Goal: Information Seeking & Learning: Learn about a topic

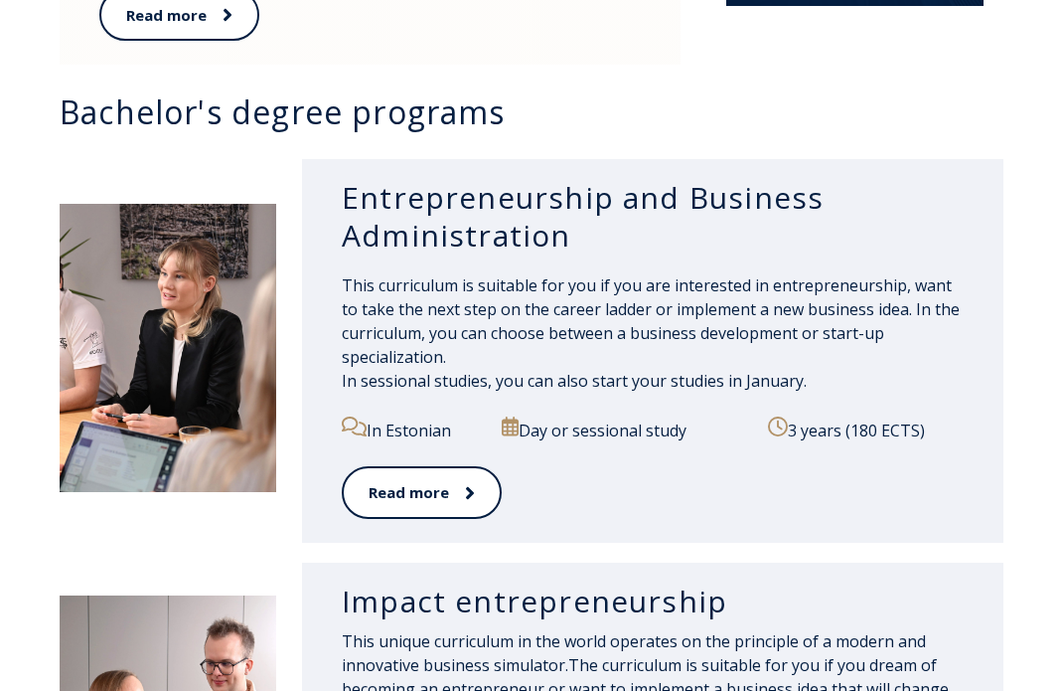
scroll to position [1289, 0]
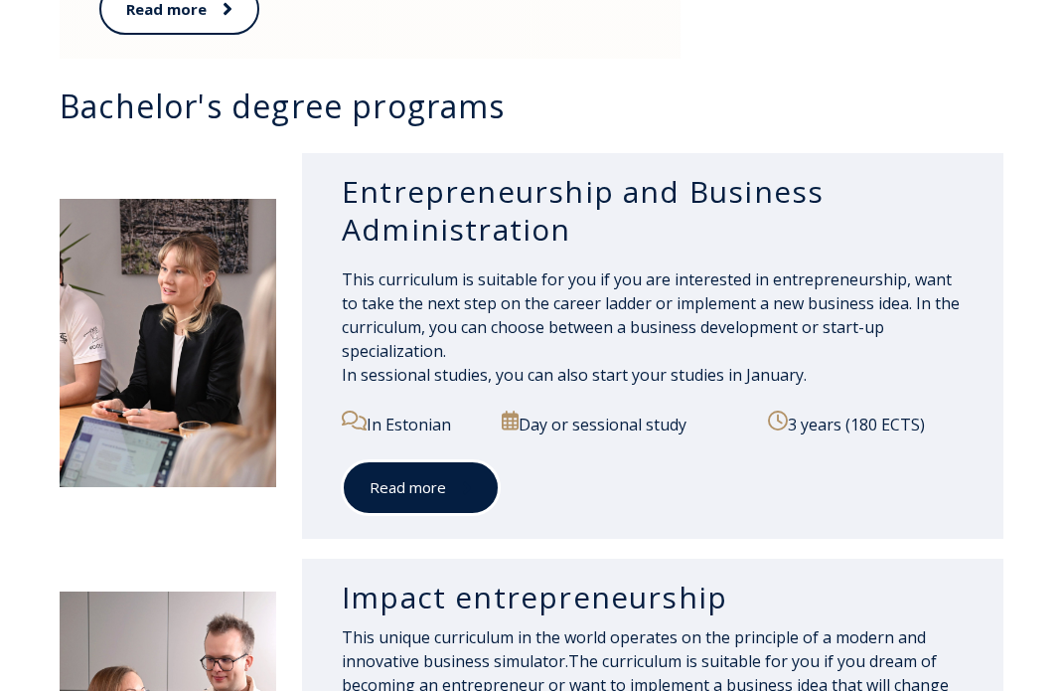
click at [440, 490] on font "Read more" at bounding box center [408, 487] width 77 height 20
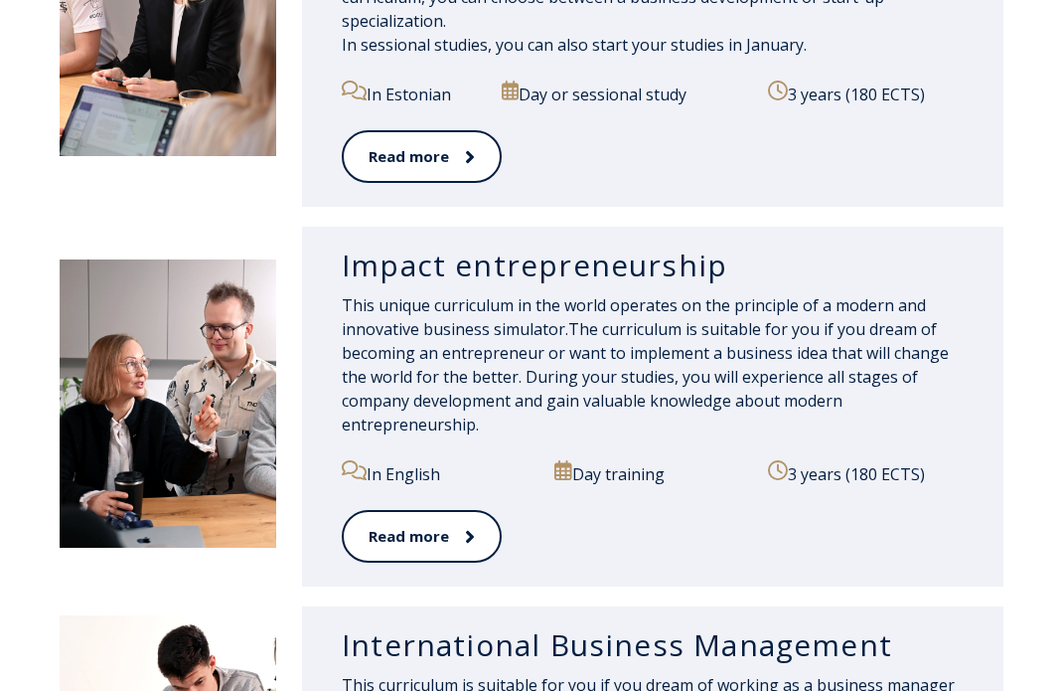
scroll to position [1620, 0]
click at [438, 273] on font "Impact entrepreneurship" at bounding box center [535, 263] width 386 height 41
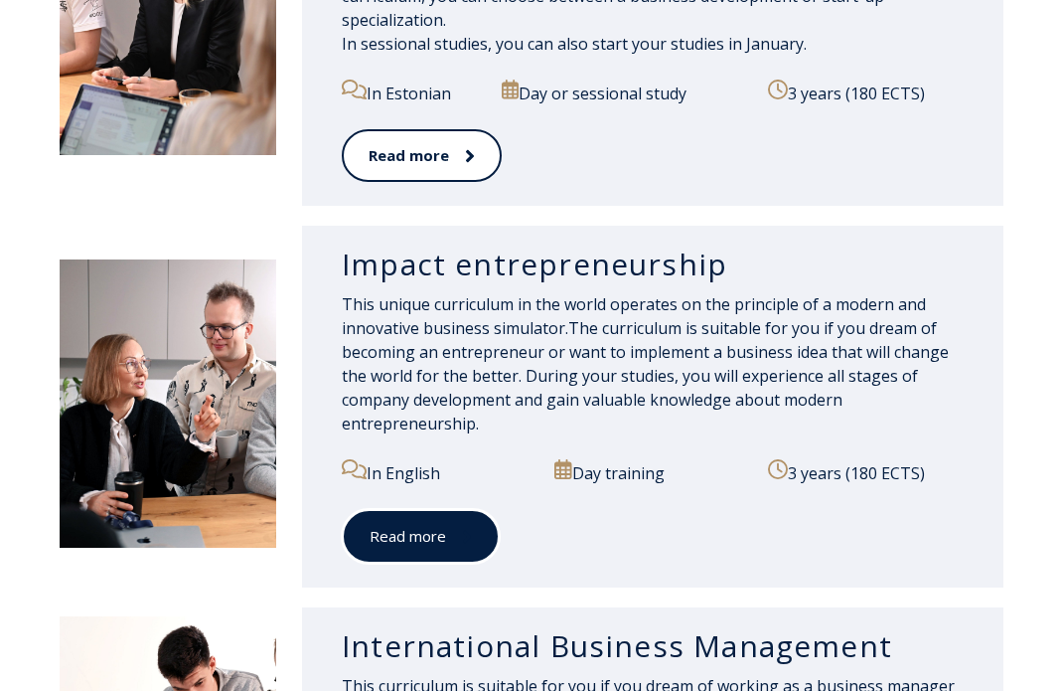
click at [417, 516] on link "Read more" at bounding box center [421, 536] width 158 height 55
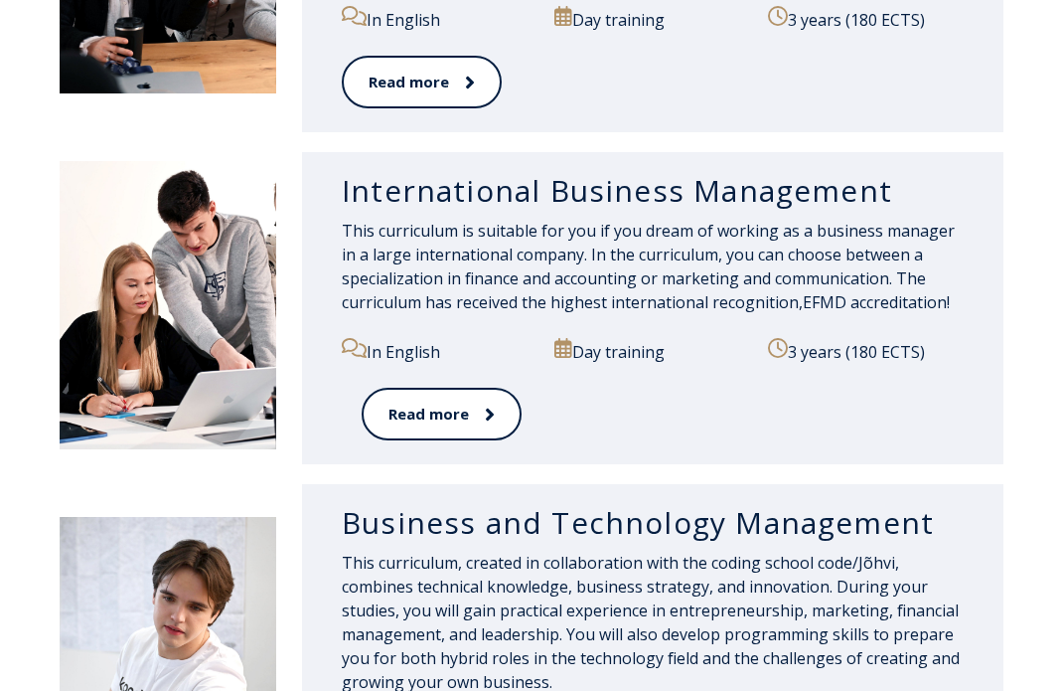
scroll to position [2093, 0]
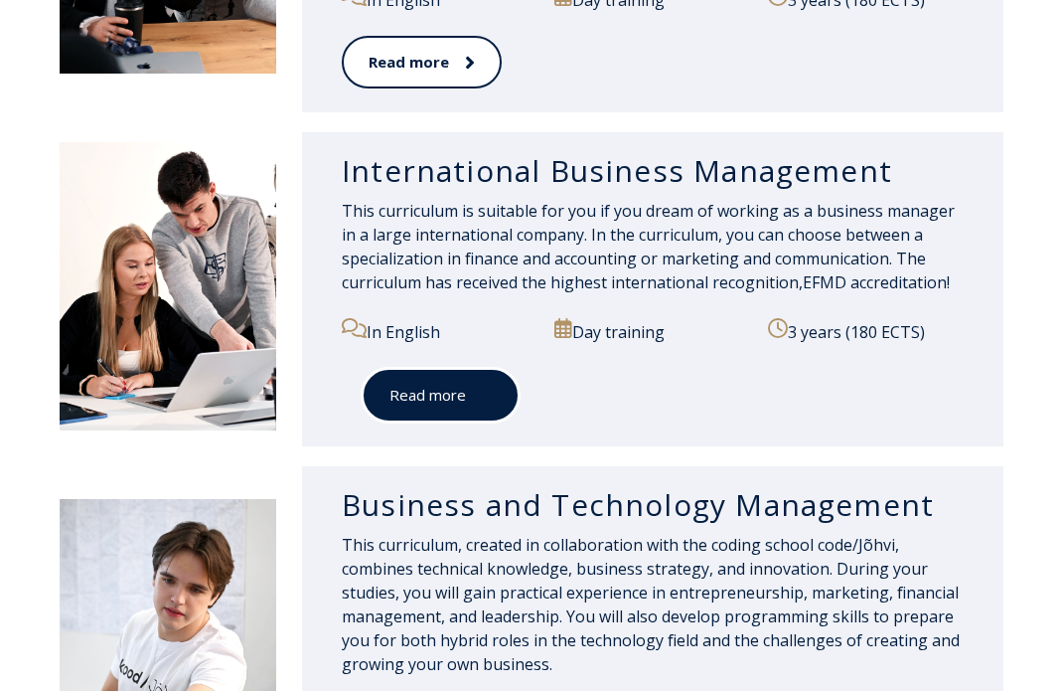
click at [470, 397] on span at bounding box center [479, 396] width 26 height 20
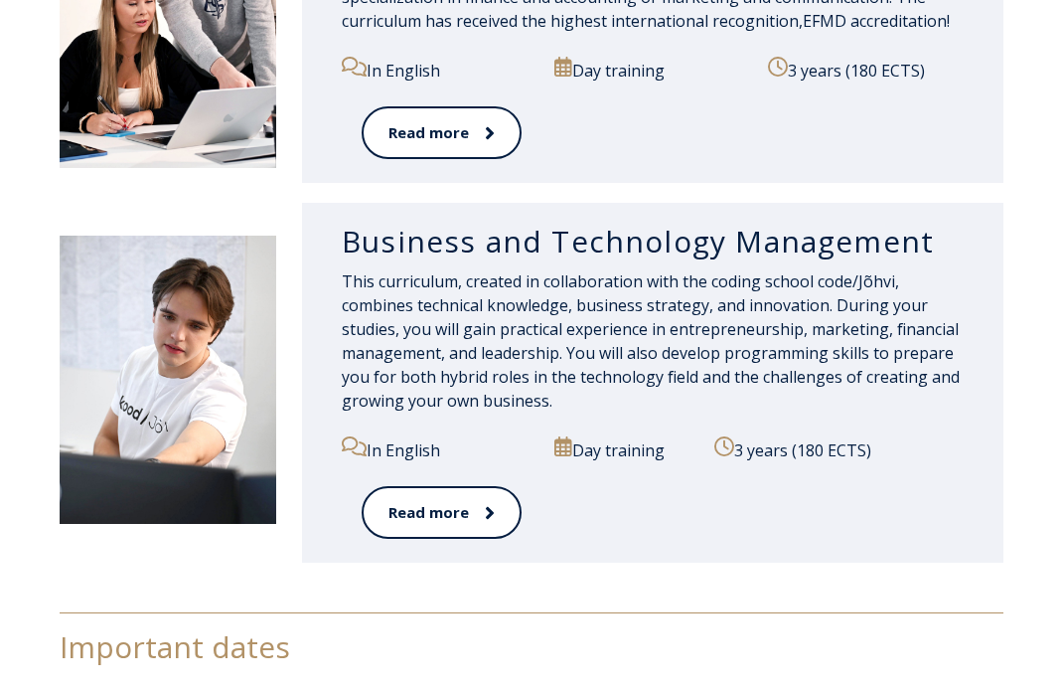
scroll to position [2357, 0]
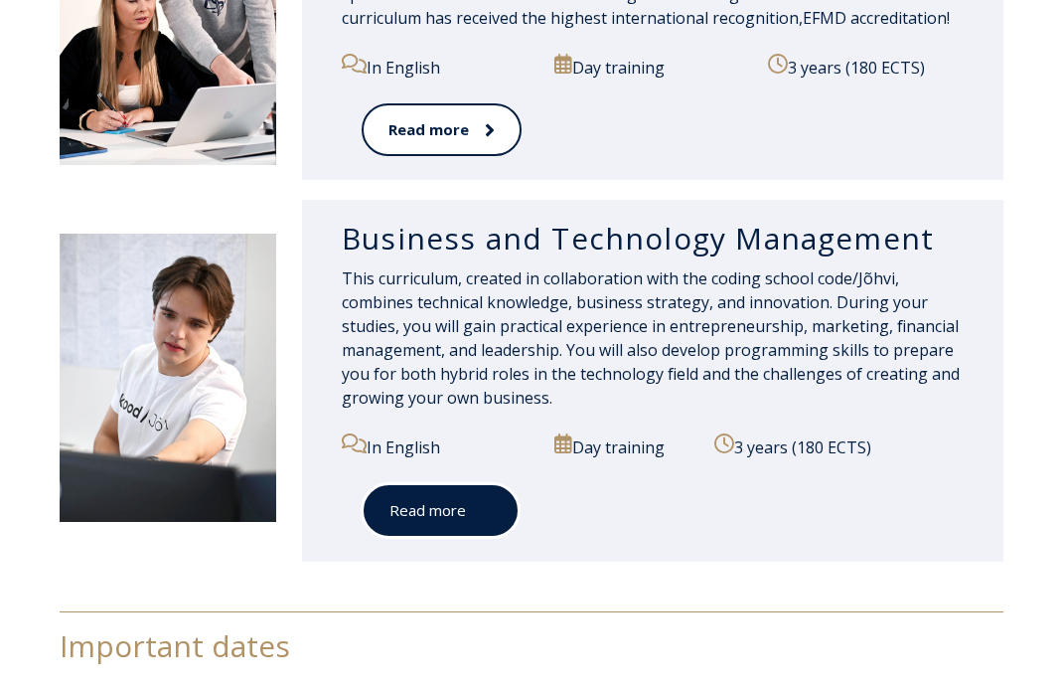
click at [466, 503] on span at bounding box center [479, 511] width 26 height 20
click at [437, 514] on font "Read more" at bounding box center [427, 510] width 77 height 20
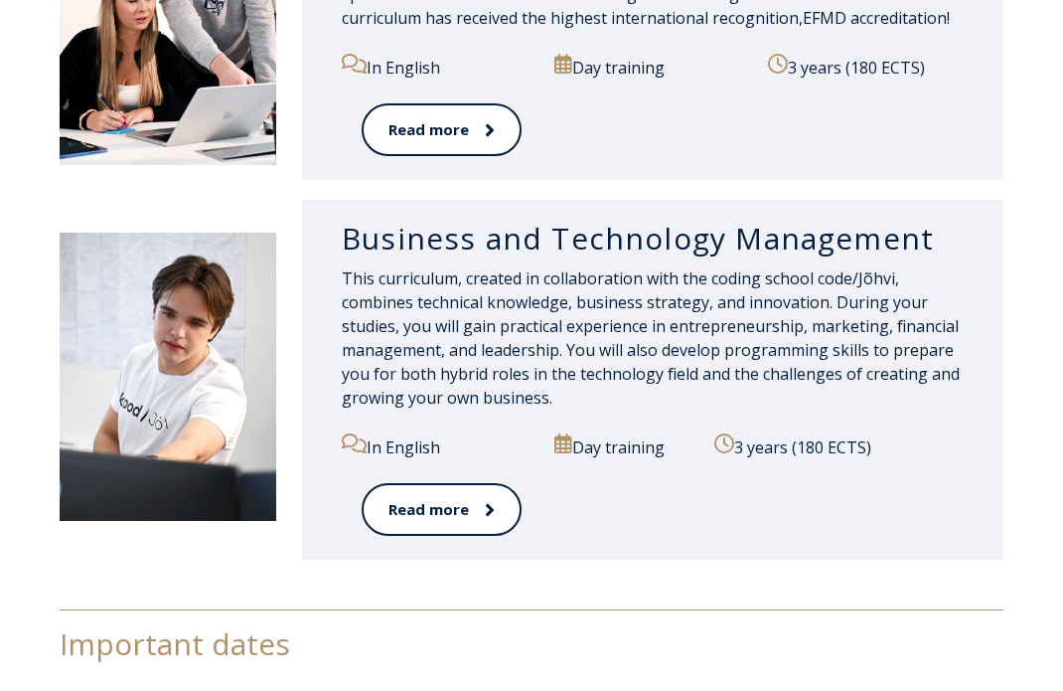
click at [455, 257] on font "Business and Technology Management" at bounding box center [638, 238] width 592 height 41
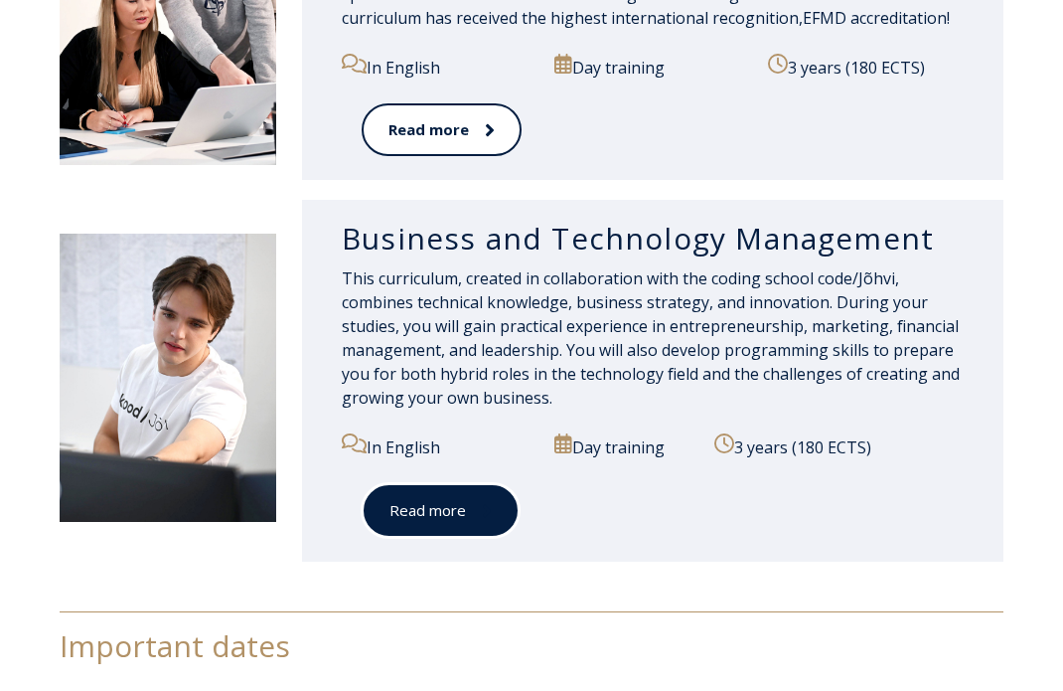
click at [421, 500] on font "Read more" at bounding box center [427, 510] width 77 height 20
